Goal: Task Accomplishment & Management: Manage account settings

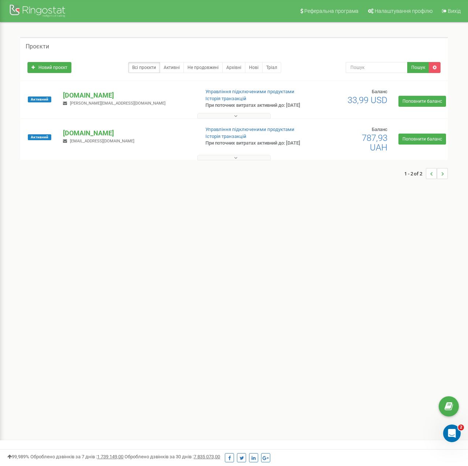
click at [245, 160] on button at bounding box center [234, 157] width 73 height 5
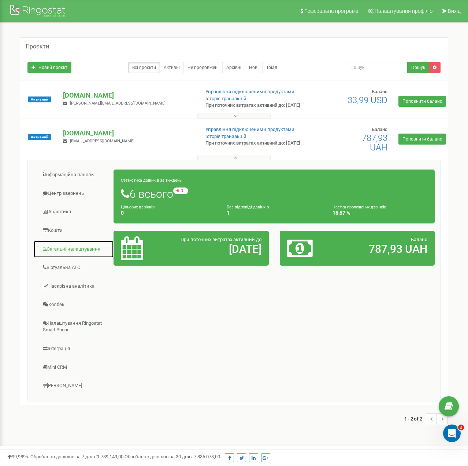
click at [66, 251] on link "Загальні налаштування" at bounding box center [73, 249] width 81 height 18
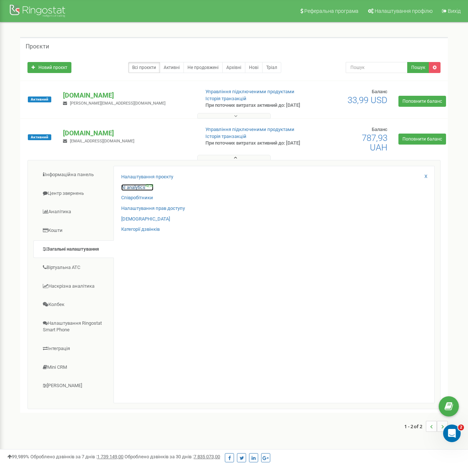
click at [129, 191] on link "AI analytics NEW" at bounding box center [137, 187] width 32 height 7
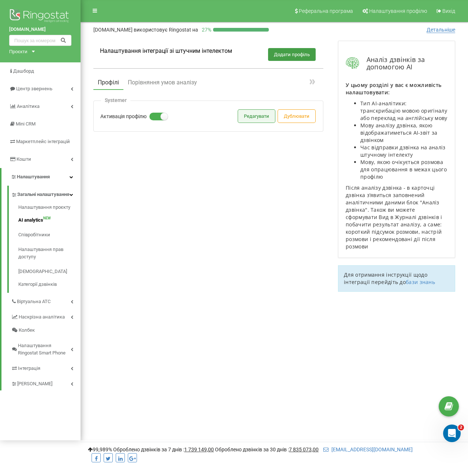
click at [256, 115] on button "Редагувати" at bounding box center [256, 116] width 37 height 13
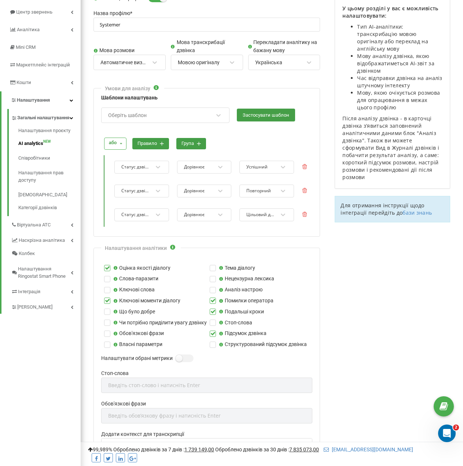
scroll to position [73, 0]
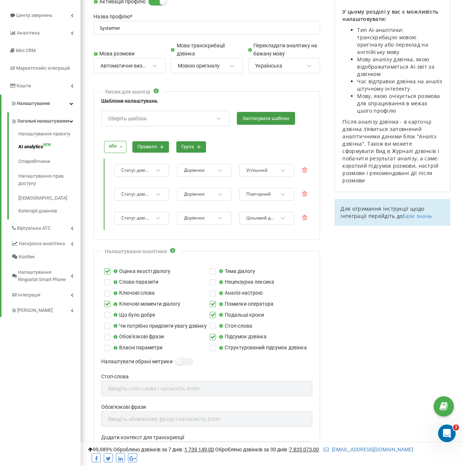
drag, startPoint x: 247, startPoint y: 262, endPoint x: 235, endPoint y: 244, distance: 21.9
click at [235, 244] on form "Активація профілю Назва профілю * Systemer Мова розмови Автоматичне визначення …" at bounding box center [206, 312] width 227 height 628
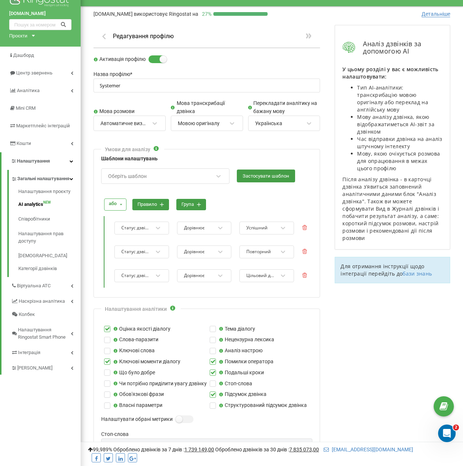
scroll to position [0, 0]
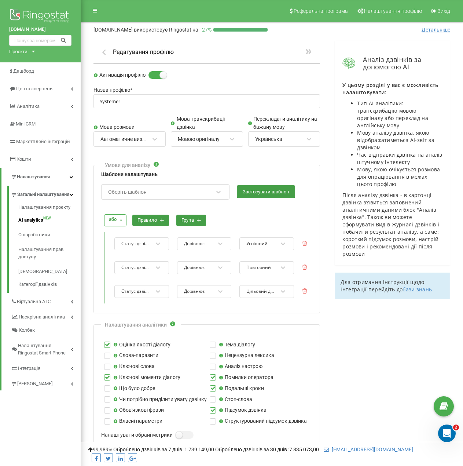
click at [448, 28] on span "Детальніше" at bounding box center [436, 30] width 29 height 6
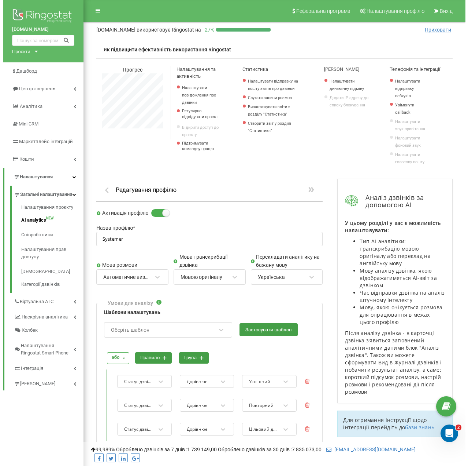
scroll to position [909, 382]
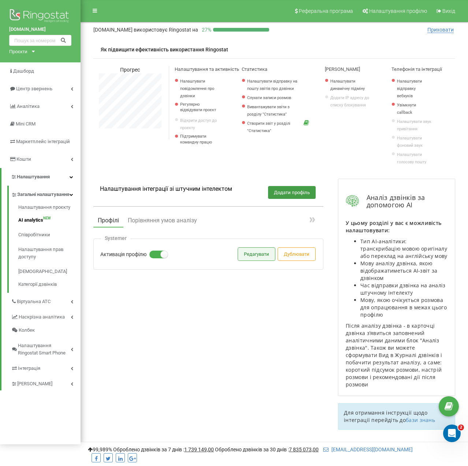
click at [270, 248] on button "Редагувати" at bounding box center [256, 253] width 37 height 13
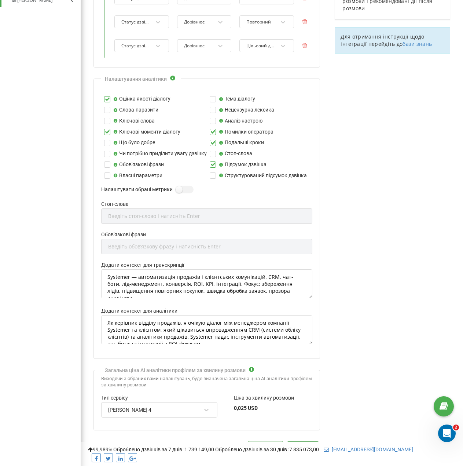
scroll to position [443, 0]
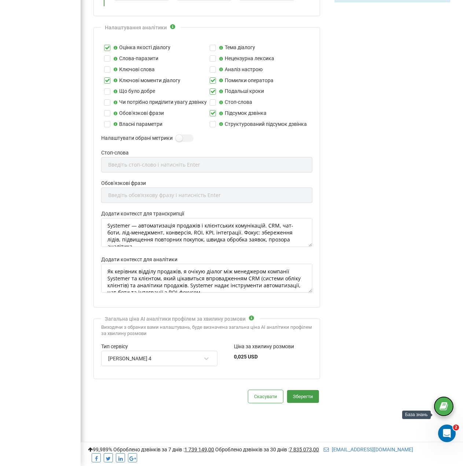
click at [441, 403] on icon at bounding box center [444, 406] width 8 height 11
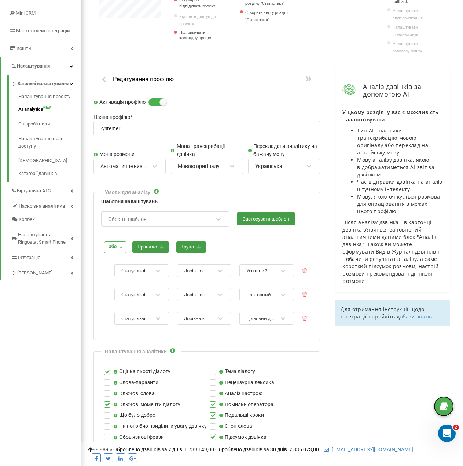
scroll to position [3, 0]
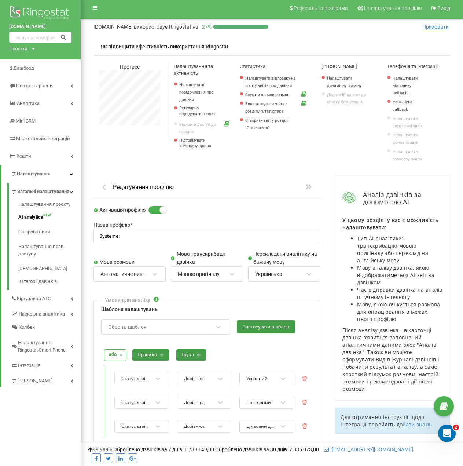
click at [442, 26] on span "Приховати" at bounding box center [435, 27] width 26 height 6
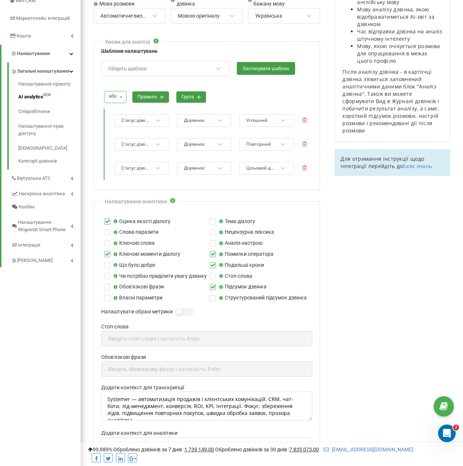
scroll to position [122, 0]
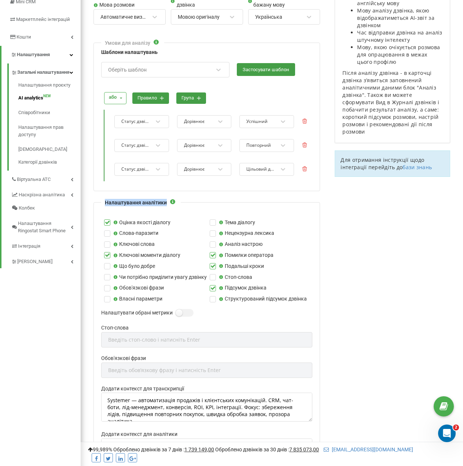
drag, startPoint x: 105, startPoint y: 201, endPoint x: 192, endPoint y: 197, distance: 87.3
click at [183, 207] on div "Налаштування аналітики Оцінка якості діалогу Тема діалогу Слова-паразити Неценз…" at bounding box center [206, 342] width 227 height 280
copy div "Налаштування аналітики"
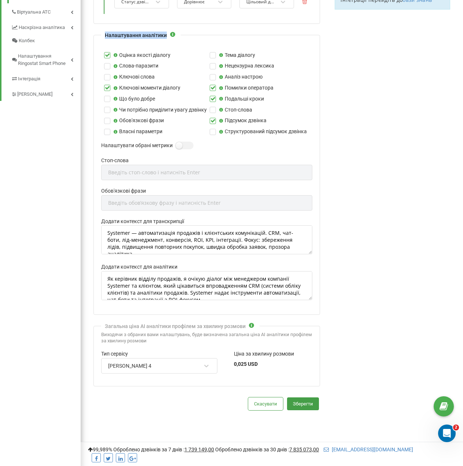
scroll to position [305, 0]
